Goal: Information Seeking & Learning: Learn about a topic

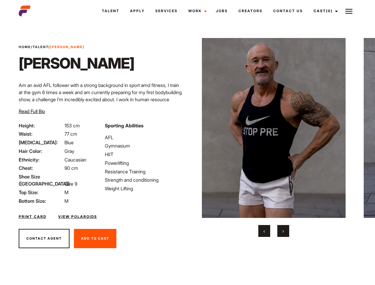
click at [324, 11] on link "Cast (0)" at bounding box center [324, 11] width 33 height 16
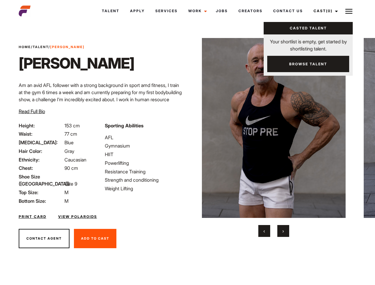
click at [348, 11] on img at bounding box center [348, 11] width 7 height 7
click at [273, 137] on img at bounding box center [274, 128] width 144 height 180
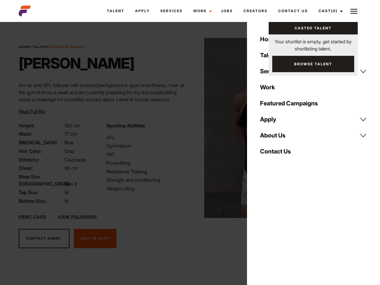
click at [187, 128] on div "Sporting Abilities AFL Gymnasium HIIT Powerlifting Resistance Training Strength…" at bounding box center [146, 163] width 87 height 82
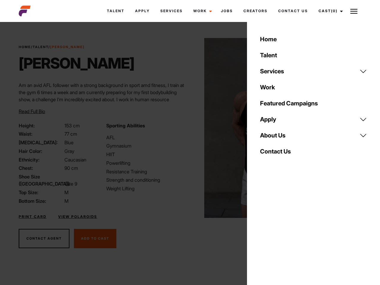
click at [264, 231] on button "‹" at bounding box center [268, 231] width 12 height 12
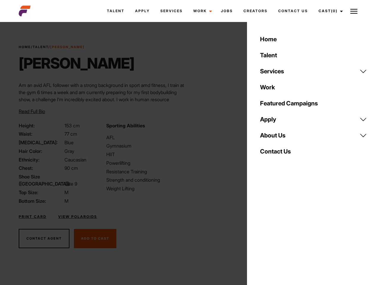
click at [283, 231] on button "›" at bounding box center [287, 231] width 12 height 12
